Goal: Register for event/course

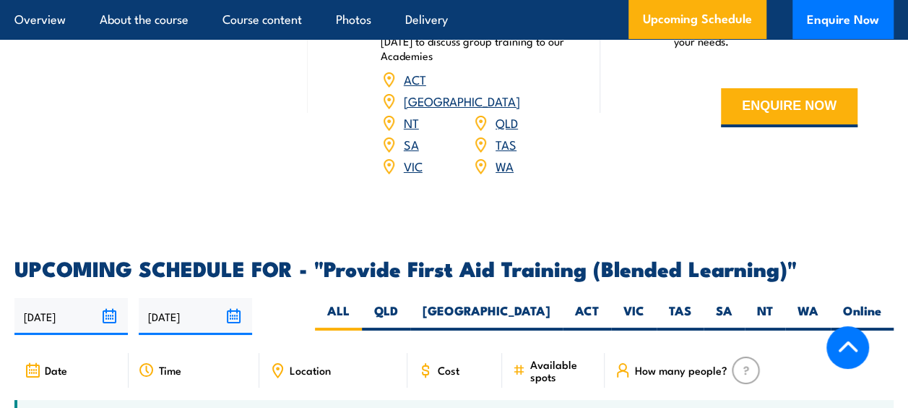
scroll to position [2746, 0]
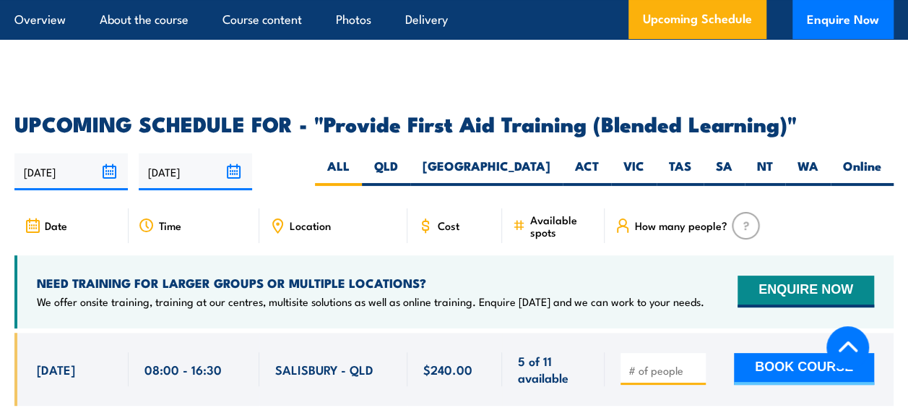
click at [439, 231] on span "Cost" at bounding box center [449, 225] width 22 height 12
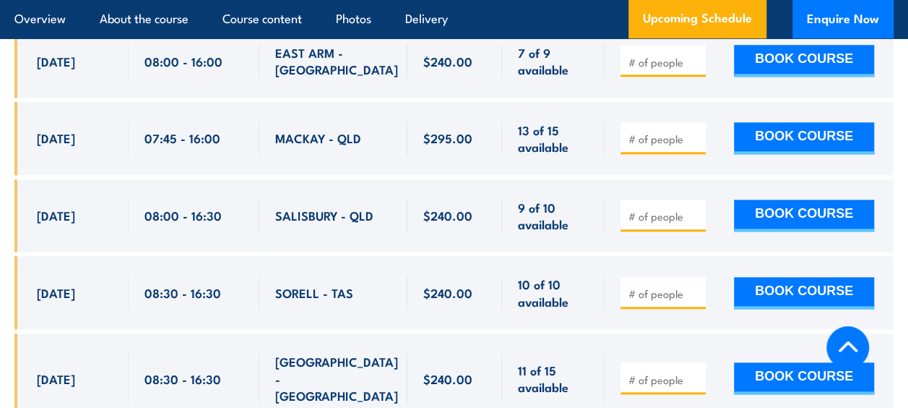
scroll to position [3541, 0]
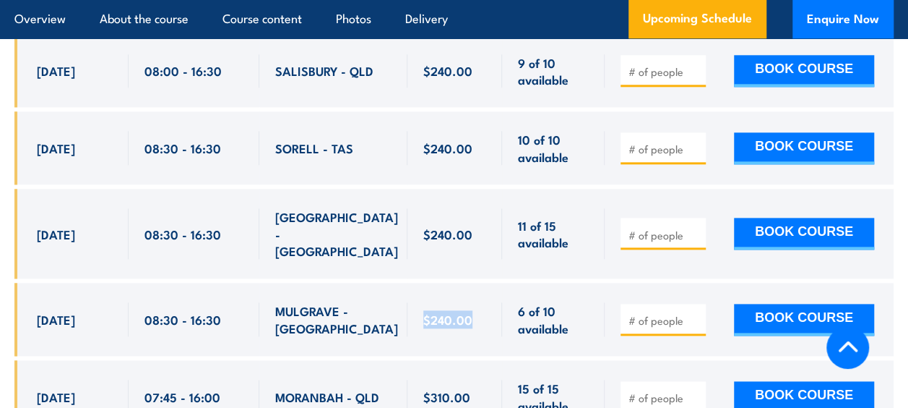
drag, startPoint x: 486, startPoint y: 305, endPoint x: 419, endPoint y: 302, distance: 67.3
click at [419, 302] on div "$240.00" at bounding box center [455, 319] width 95 height 73
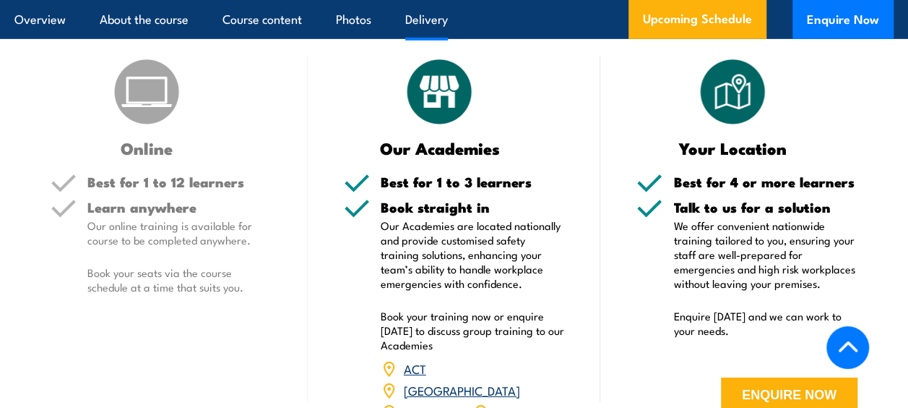
scroll to position [2674, 0]
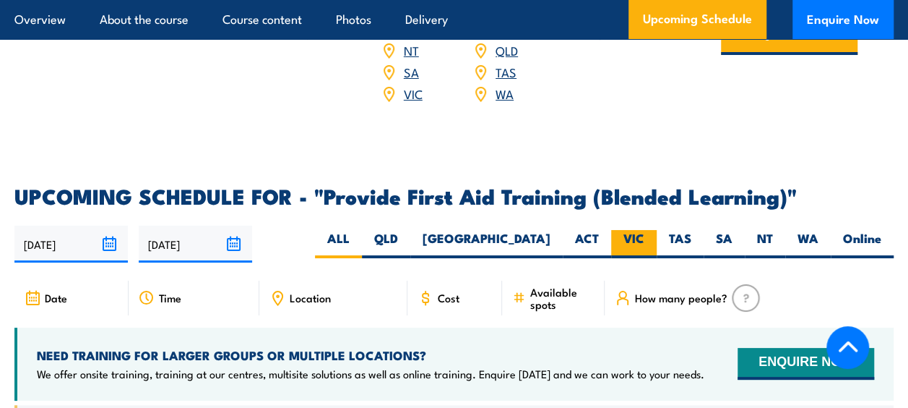
click at [632, 253] on label "VIC" at bounding box center [634, 244] width 46 height 28
click at [645, 239] on input "VIC" at bounding box center [649, 234] width 9 height 9
radio input "true"
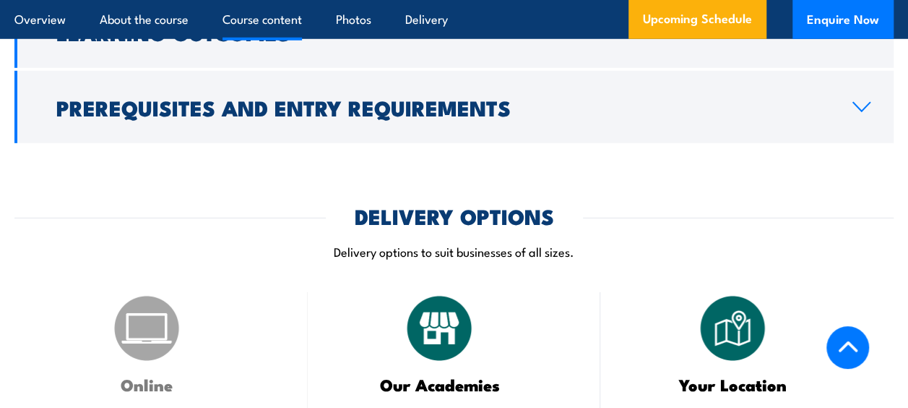
scroll to position [1715, 0]
